Goal: Check status

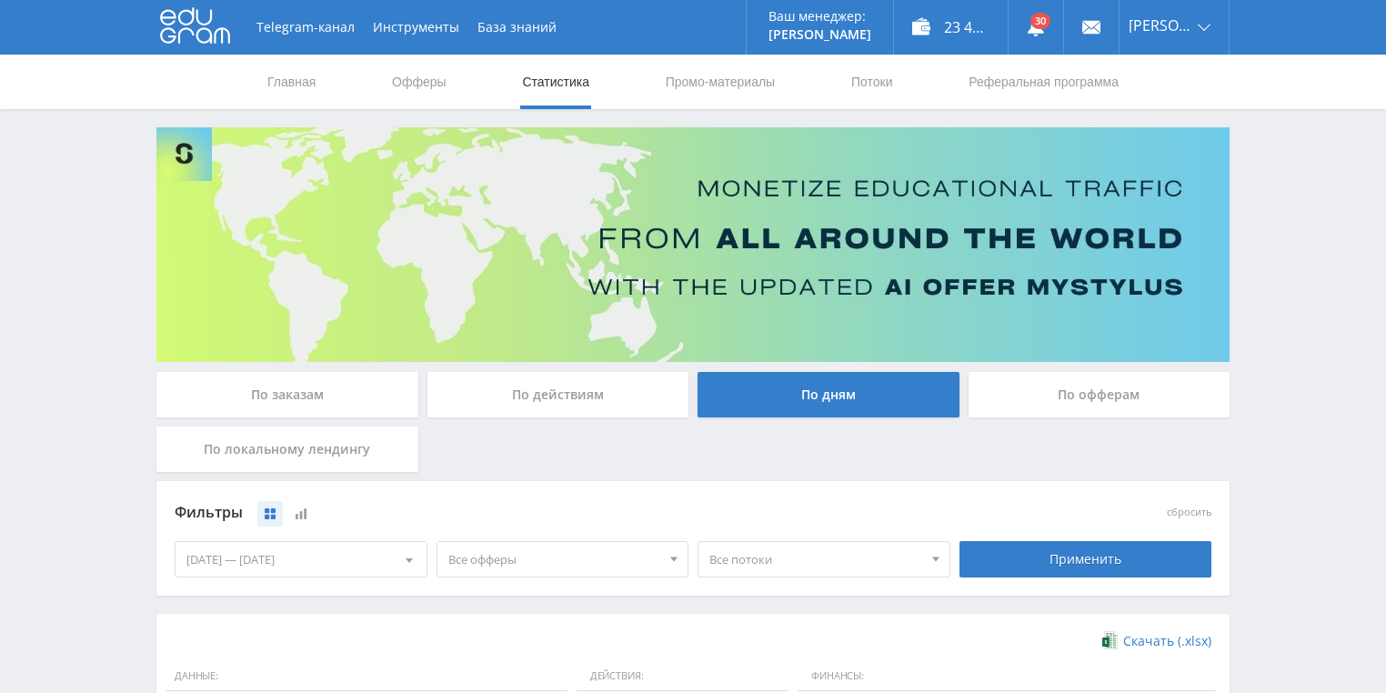
scroll to position [496, 0]
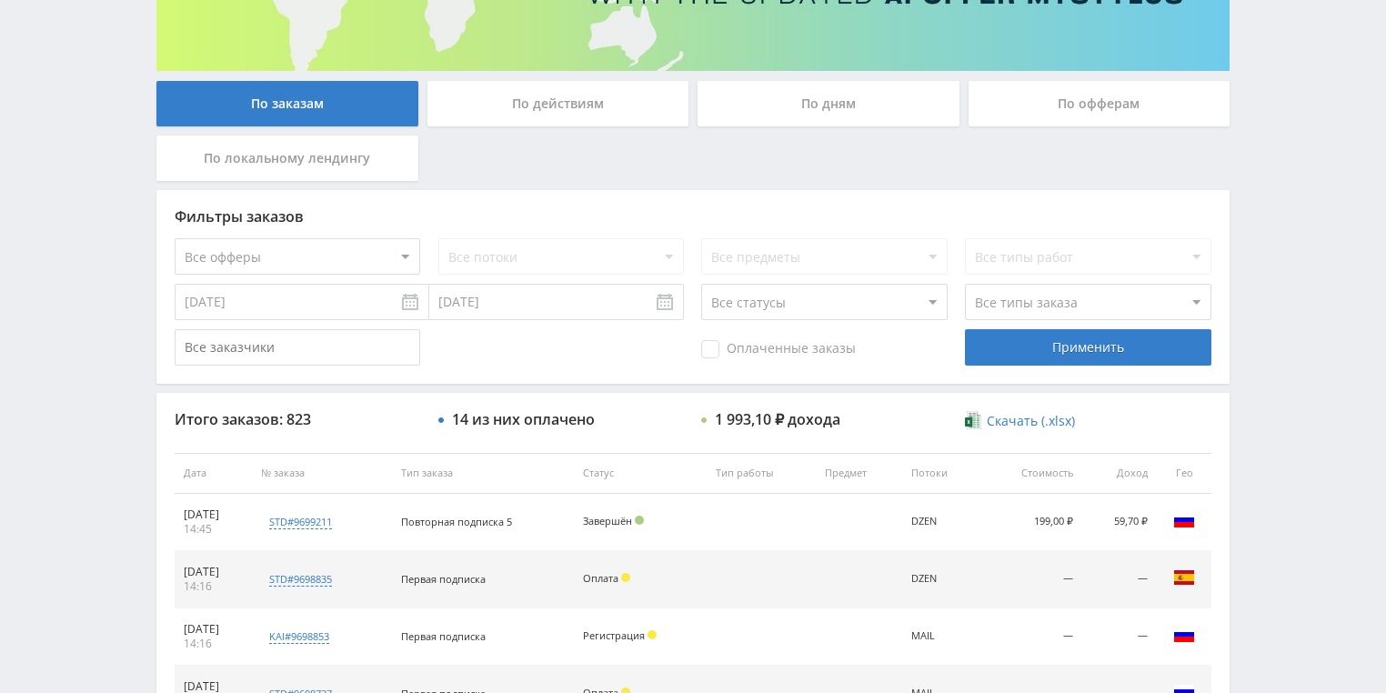
scroll to position [218, 0]
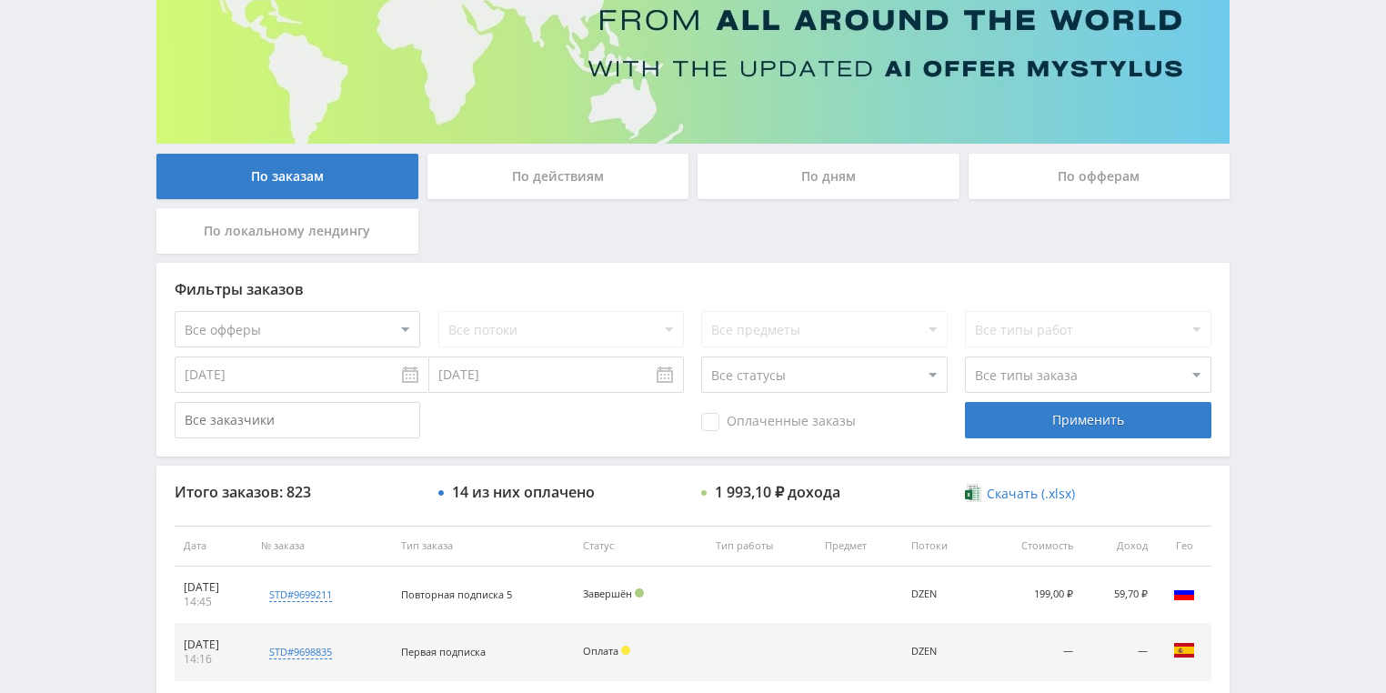
click at [542, 179] on div "По действиям" at bounding box center [558, 176] width 262 height 45
click at [0, 0] on input "По действиям" at bounding box center [0, 0] width 0 height 0
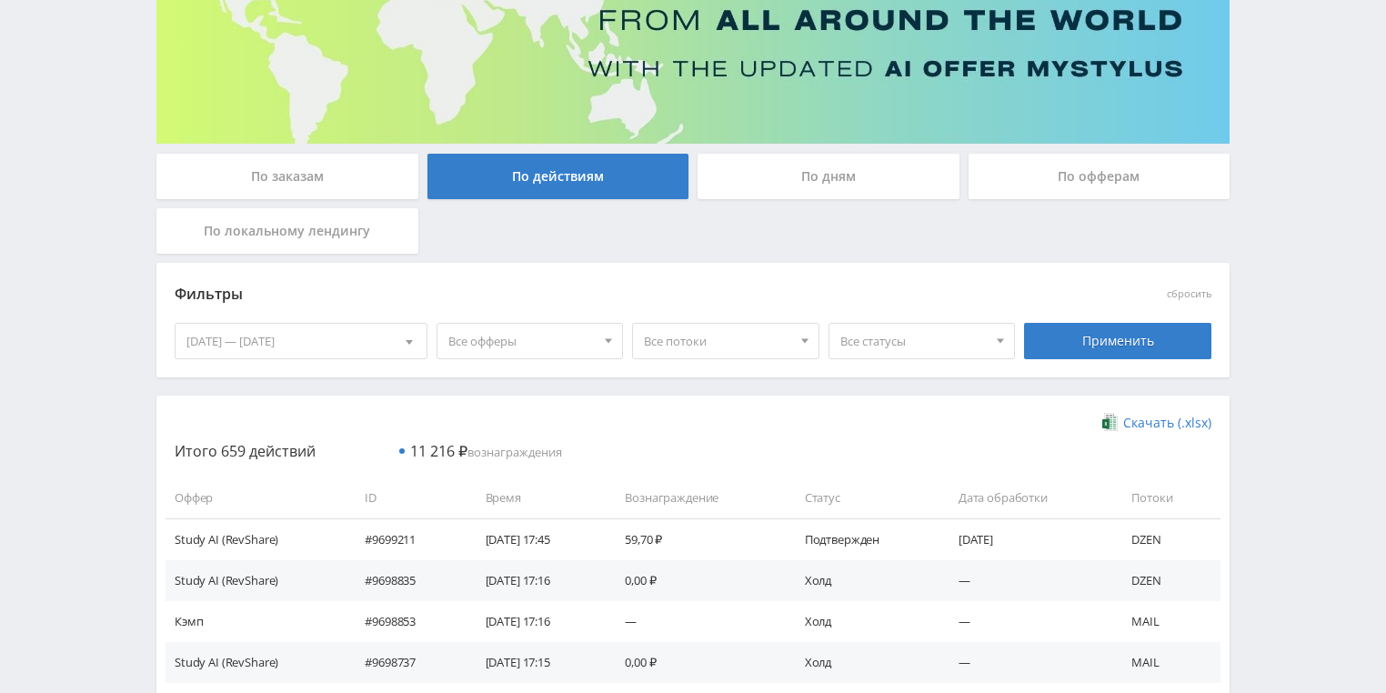
click at [815, 178] on div "По дням" at bounding box center [829, 176] width 262 height 45
click at [0, 0] on input "По дням" at bounding box center [0, 0] width 0 height 0
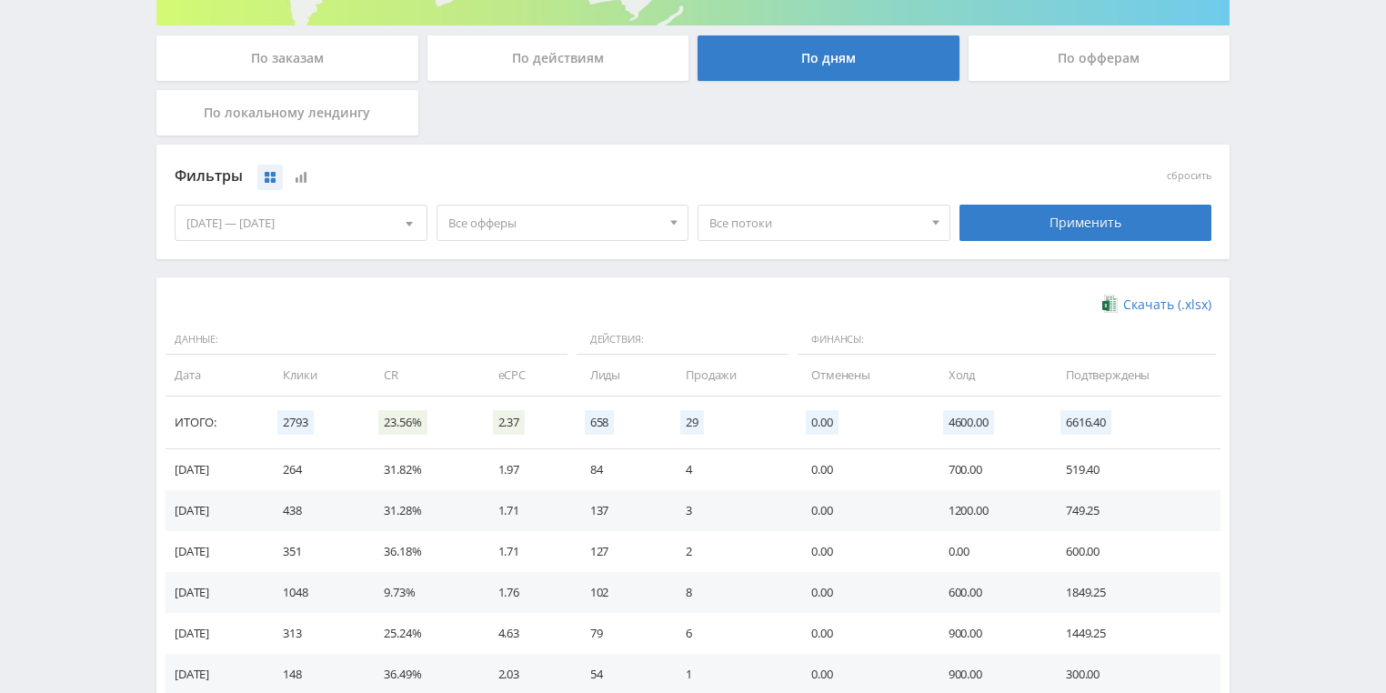
scroll to position [496, 0]
